Goal: Task Accomplishment & Management: Use online tool/utility

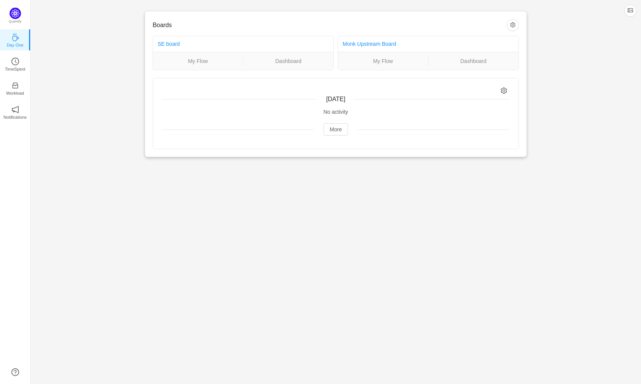
click at [11, 62] on link "TimeSpent" at bounding box center [15, 64] width 8 height 8
click at [18, 66] on p "TimeSpent" at bounding box center [15, 69] width 21 height 7
click at [18, 65] on icon "icon: clock-circle" at bounding box center [15, 62] width 8 height 8
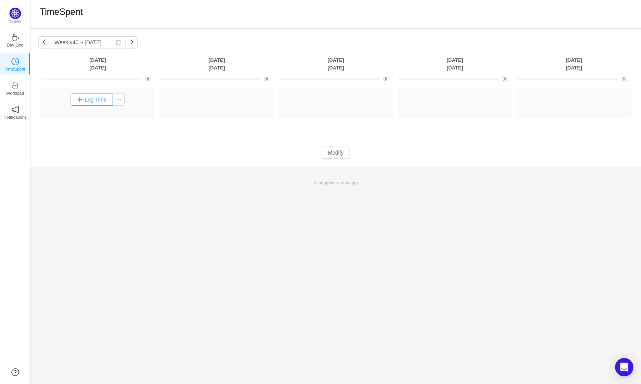
click at [94, 103] on button "Log Time" at bounding box center [92, 100] width 42 height 12
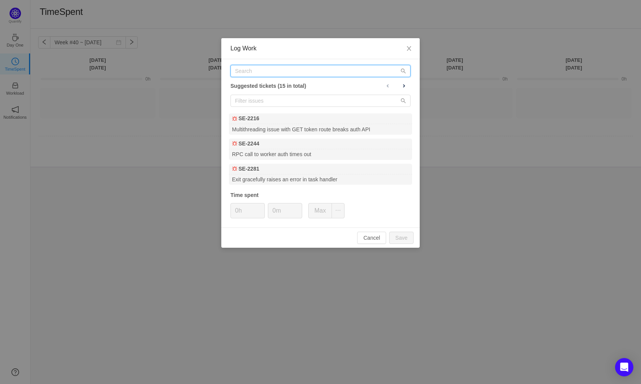
click at [245, 75] on input "text" at bounding box center [321, 71] width 180 height 12
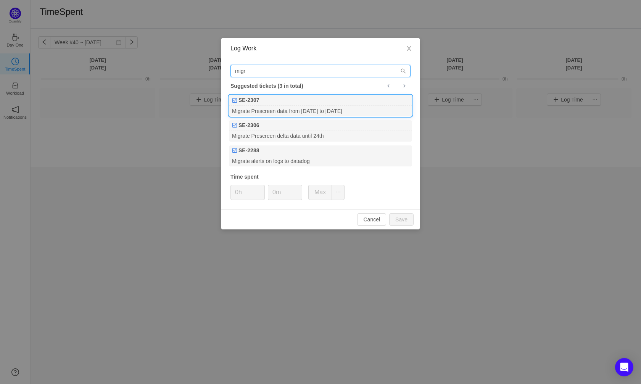
type input "migr"
click at [273, 114] on div "Migrate Prescreen data from [DATE] to [DATE]" at bounding box center [320, 111] width 183 height 10
click at [239, 190] on input "0h" at bounding box center [248, 192] width 34 height 15
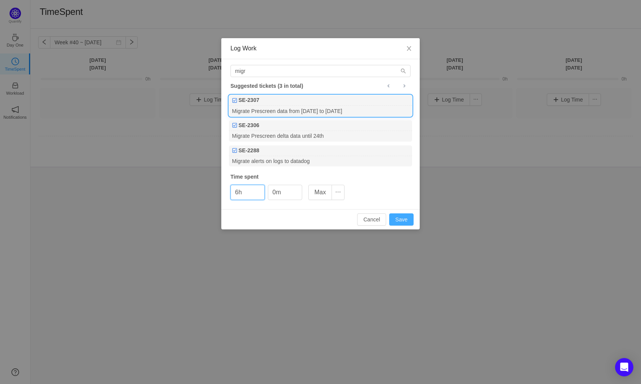
click at [411, 224] on button "Save" at bounding box center [401, 219] width 24 height 12
type input "0h"
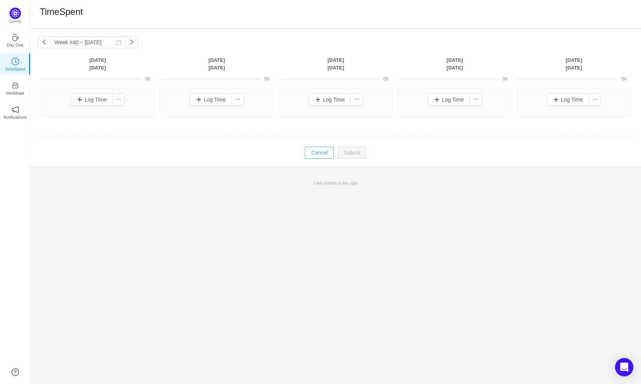
click at [312, 153] on button "Cancel" at bounding box center [319, 153] width 29 height 12
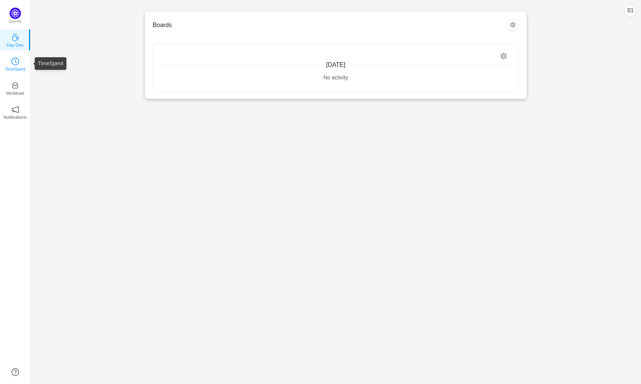
click at [8, 69] on p "TimeSpent" at bounding box center [15, 69] width 21 height 7
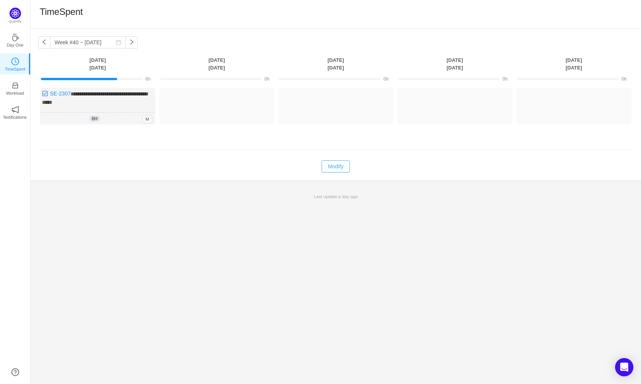
click at [342, 168] on button "Modify" at bounding box center [336, 166] width 28 height 12
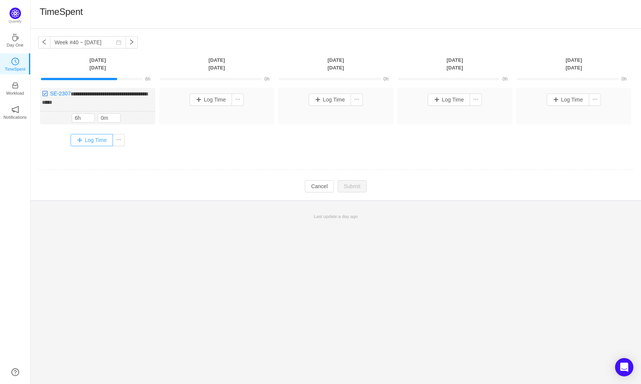
click at [95, 140] on button "Log Time" at bounding box center [92, 140] width 42 height 12
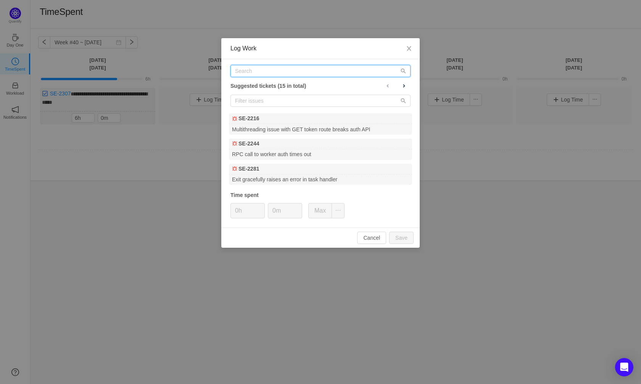
click at [246, 71] on input "text" at bounding box center [321, 71] width 180 height 12
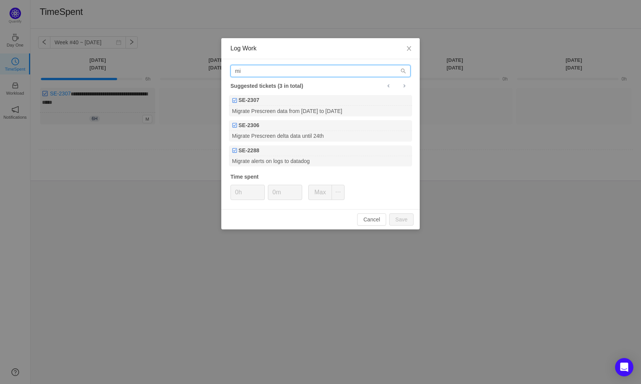
type input "m"
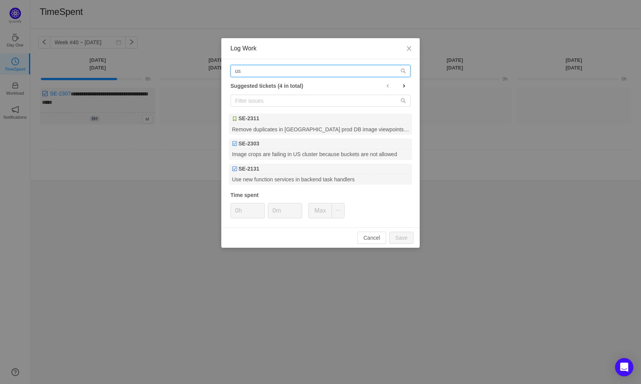
click at [254, 69] on input "us" at bounding box center [321, 71] width 180 height 12
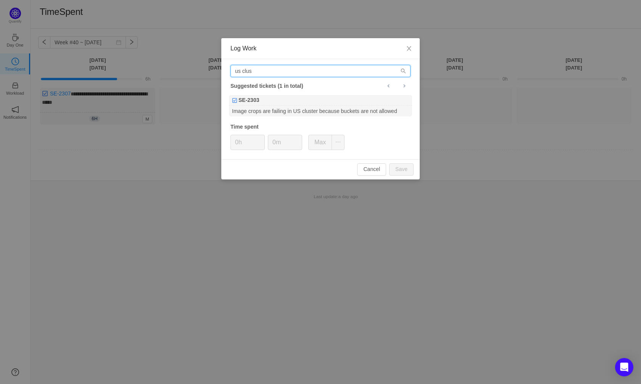
type input "us"
click at [367, 170] on button "Cancel" at bounding box center [371, 169] width 29 height 12
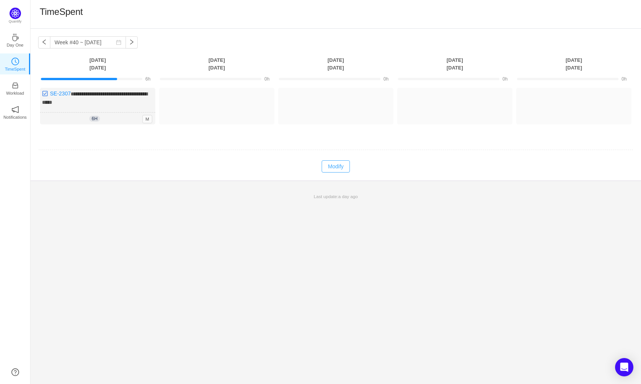
click at [342, 163] on button "Modify" at bounding box center [336, 166] width 28 height 12
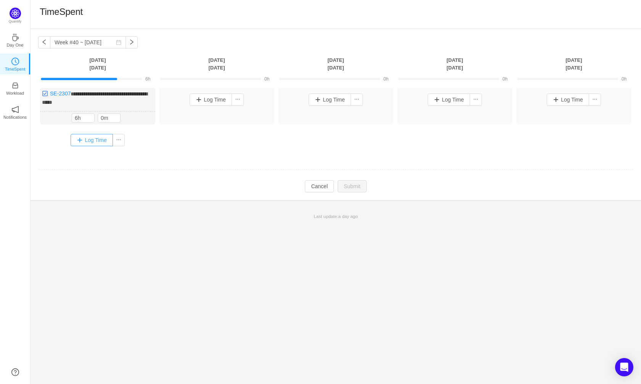
click at [92, 138] on button "Log Time" at bounding box center [92, 140] width 42 height 12
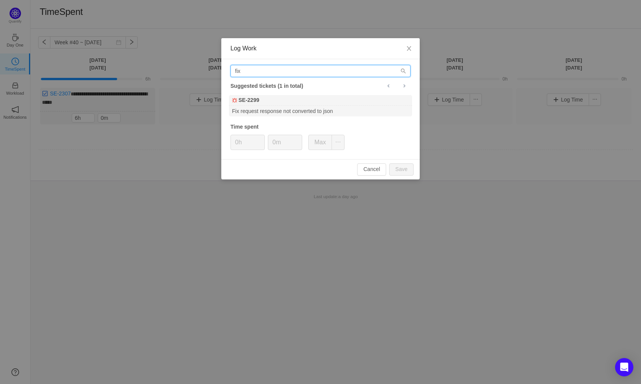
click at [273, 73] on input "fix" at bounding box center [321, 71] width 180 height 12
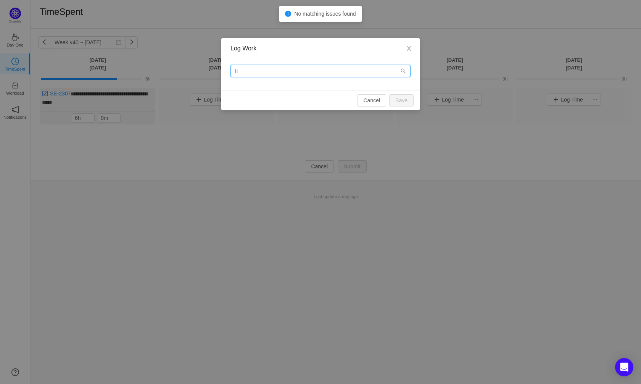
type input "f"
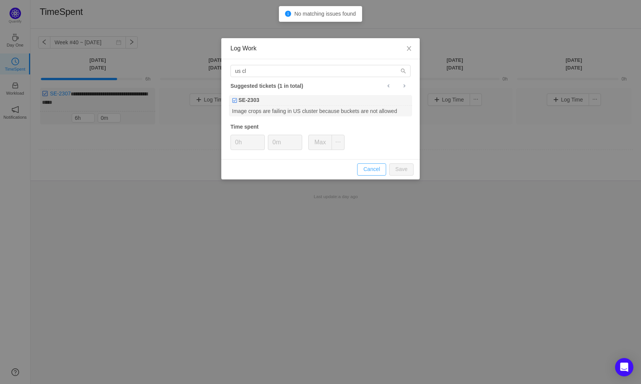
click at [361, 169] on button "Cancel" at bounding box center [371, 169] width 29 height 12
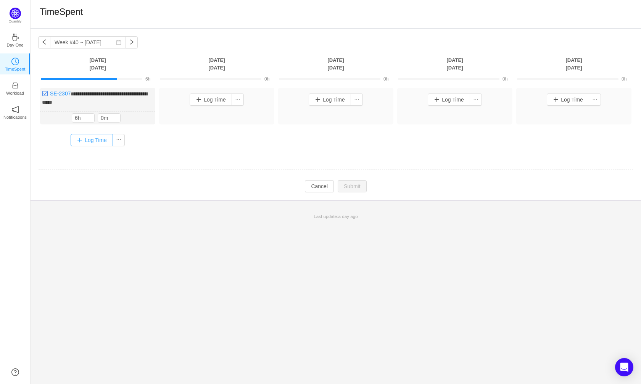
click at [89, 141] on button "Log Time" at bounding box center [92, 140] width 42 height 12
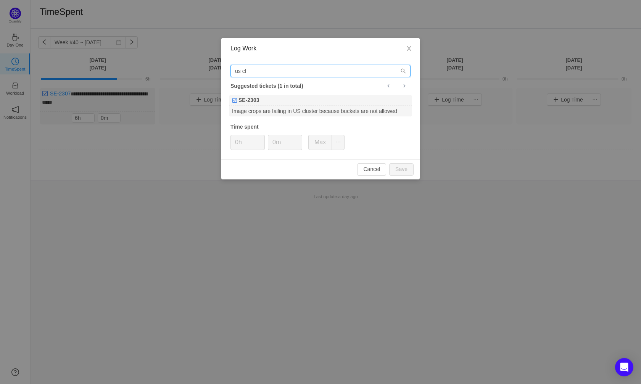
drag, startPoint x: 259, startPoint y: 73, endPoint x: 225, endPoint y: 70, distance: 33.8
click at [231, 73] on input "us cl" at bounding box center [321, 71] width 180 height 12
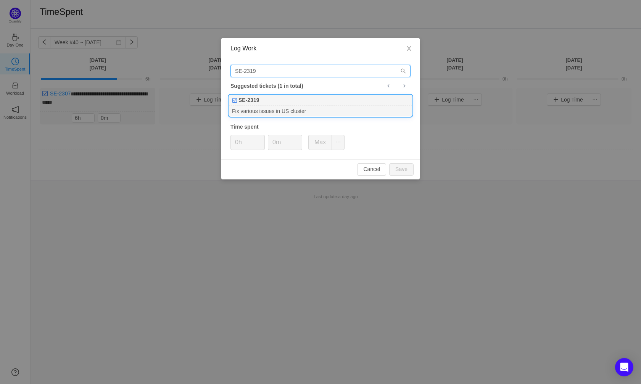
type input "SE-2319"
click at [279, 114] on div "Fix various issues in US cluster" at bounding box center [320, 111] width 183 height 10
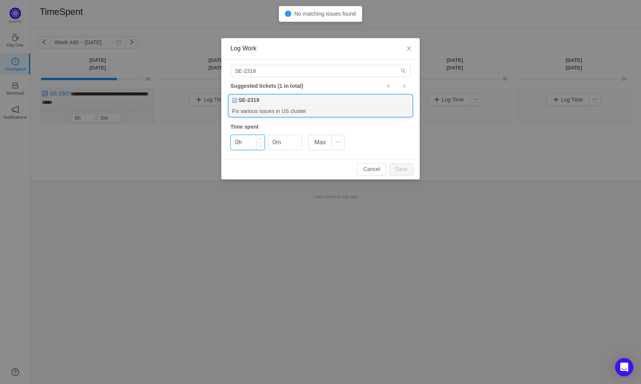
click at [240, 142] on input "0h" at bounding box center [248, 142] width 34 height 15
click at [402, 176] on div "Cancel Save" at bounding box center [320, 169] width 198 height 20
click at [408, 174] on button "Save" at bounding box center [401, 169] width 24 height 12
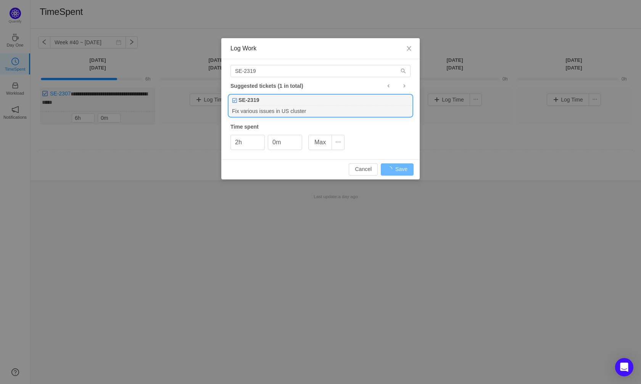
type input "0h"
